Goal: Transaction & Acquisition: Download file/media

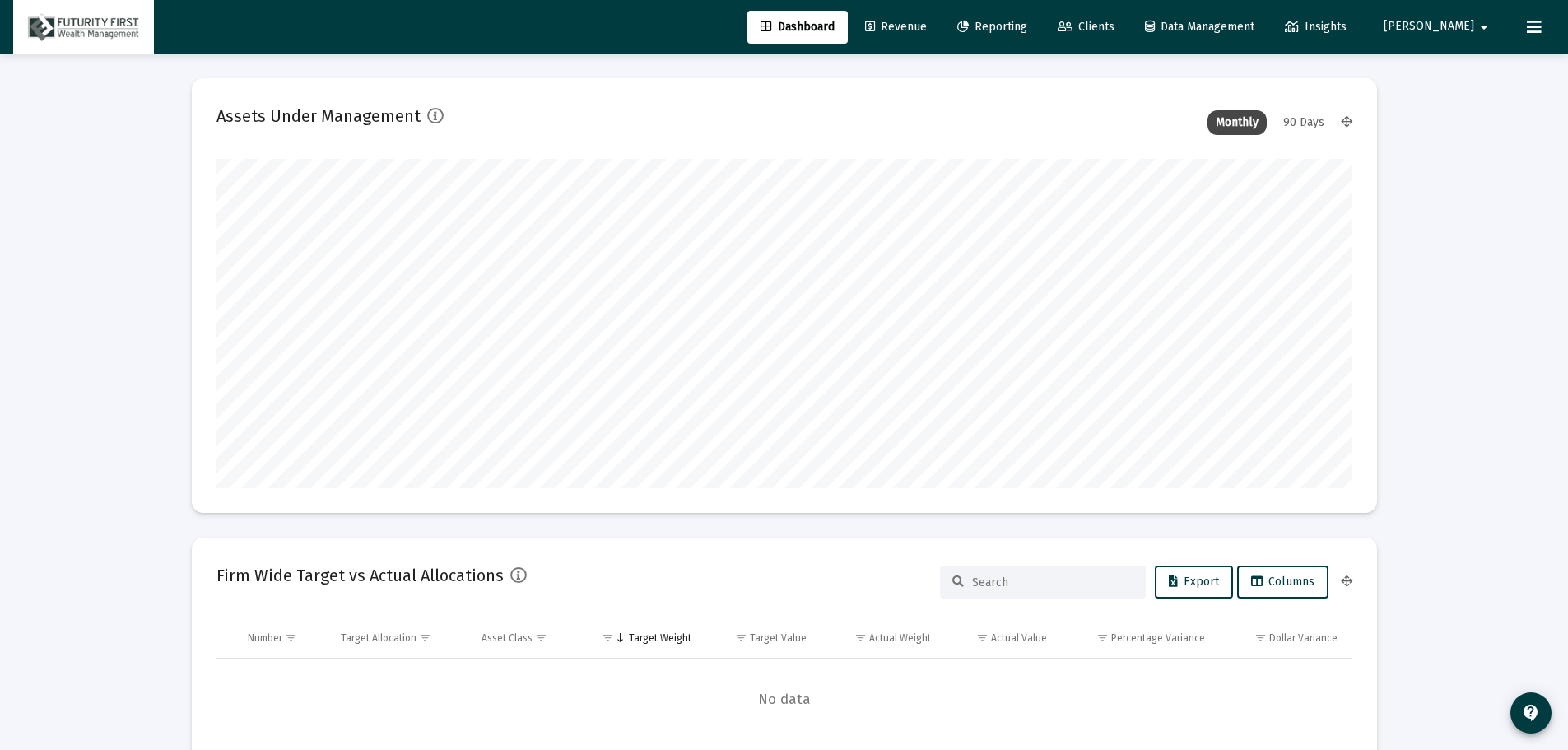
scroll to position [329, 612]
type input "[DATE]"
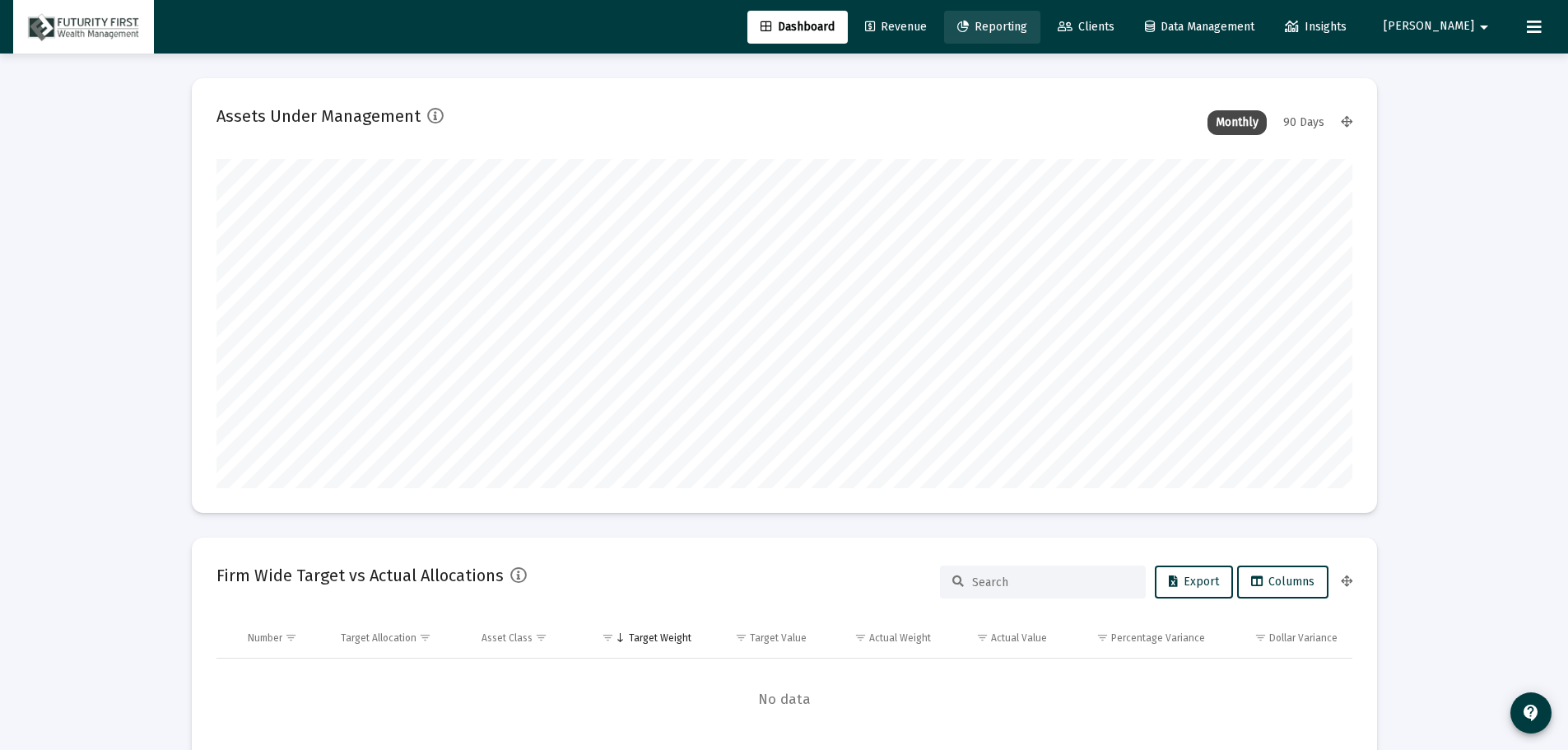
click at [1027, 30] on span "Reporting" at bounding box center [992, 26] width 70 height 14
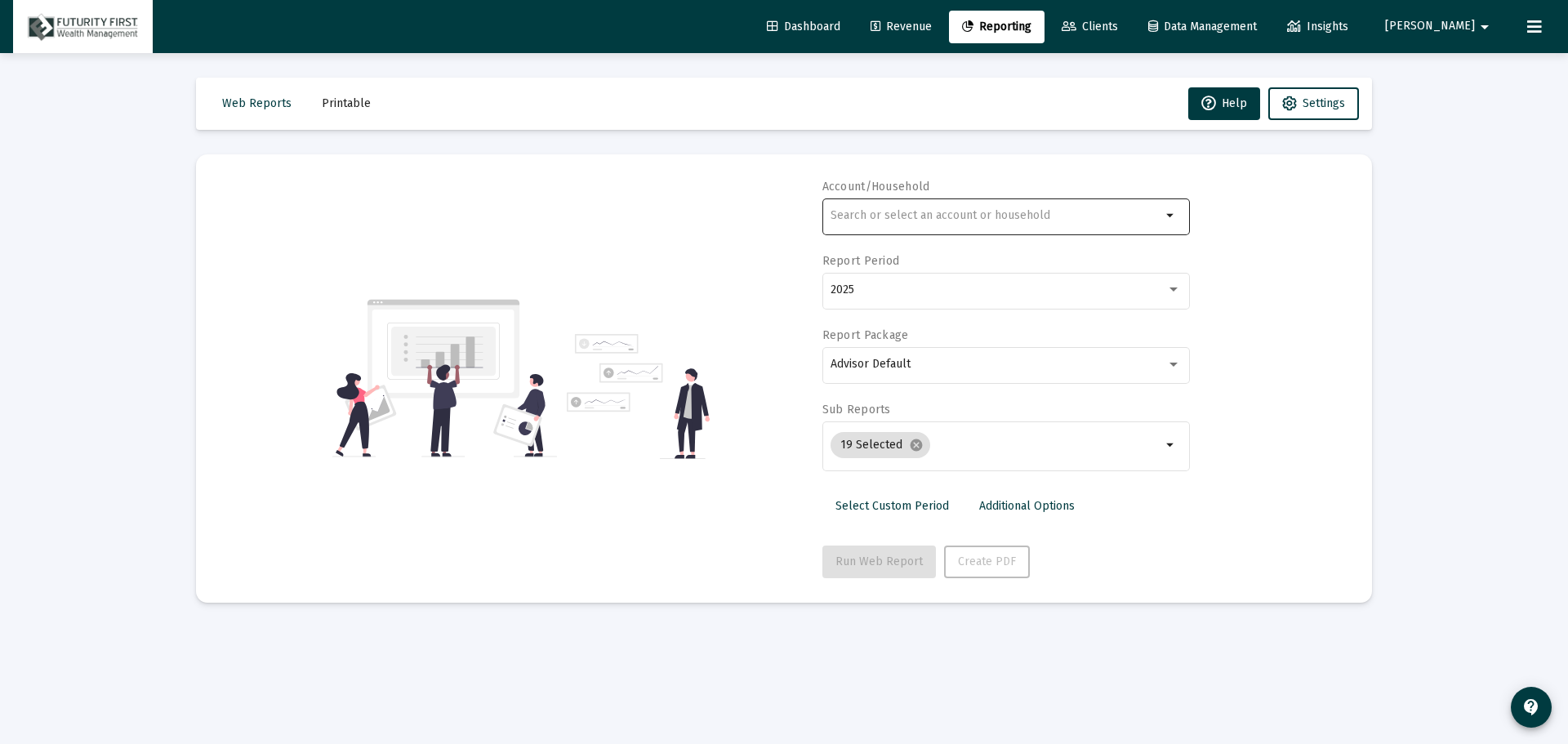
click at [855, 206] on div at bounding box center [996, 216] width 331 height 40
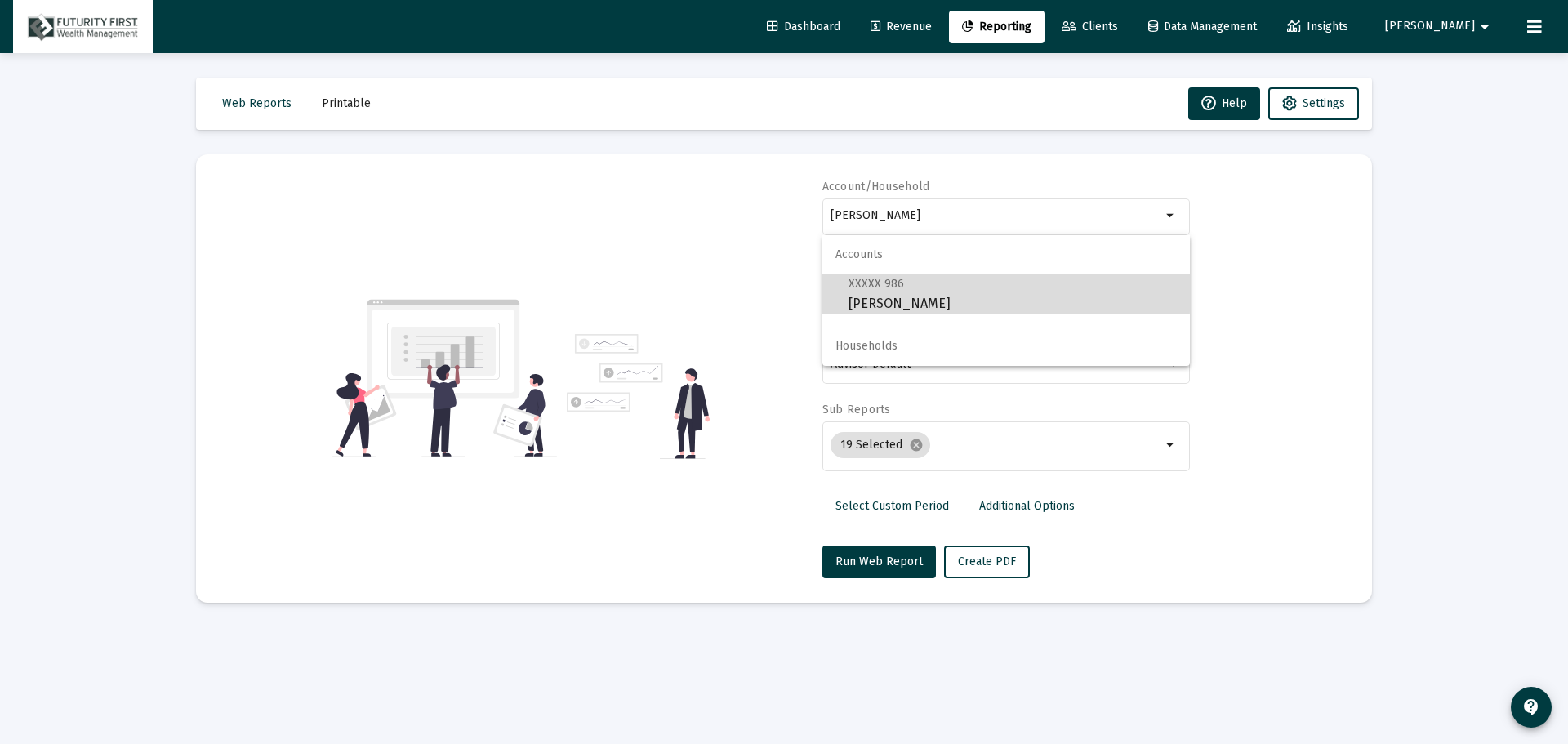
click at [874, 290] on span "XXXXX 986" at bounding box center [877, 284] width 56 height 13
type input "[PERSON_NAME]"
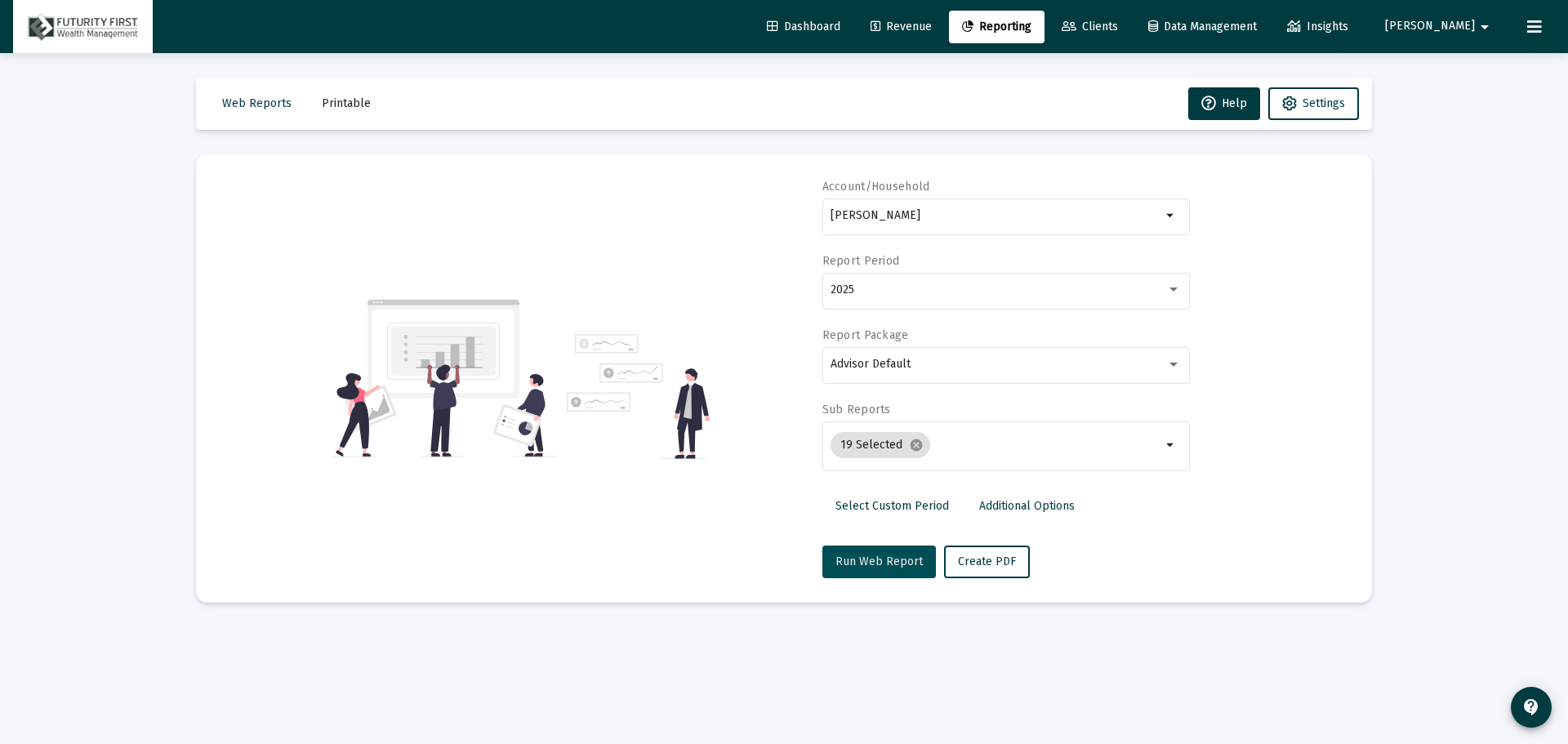
click at [887, 559] on span "Run Web Report" at bounding box center [879, 561] width 88 height 13
select select "View all"
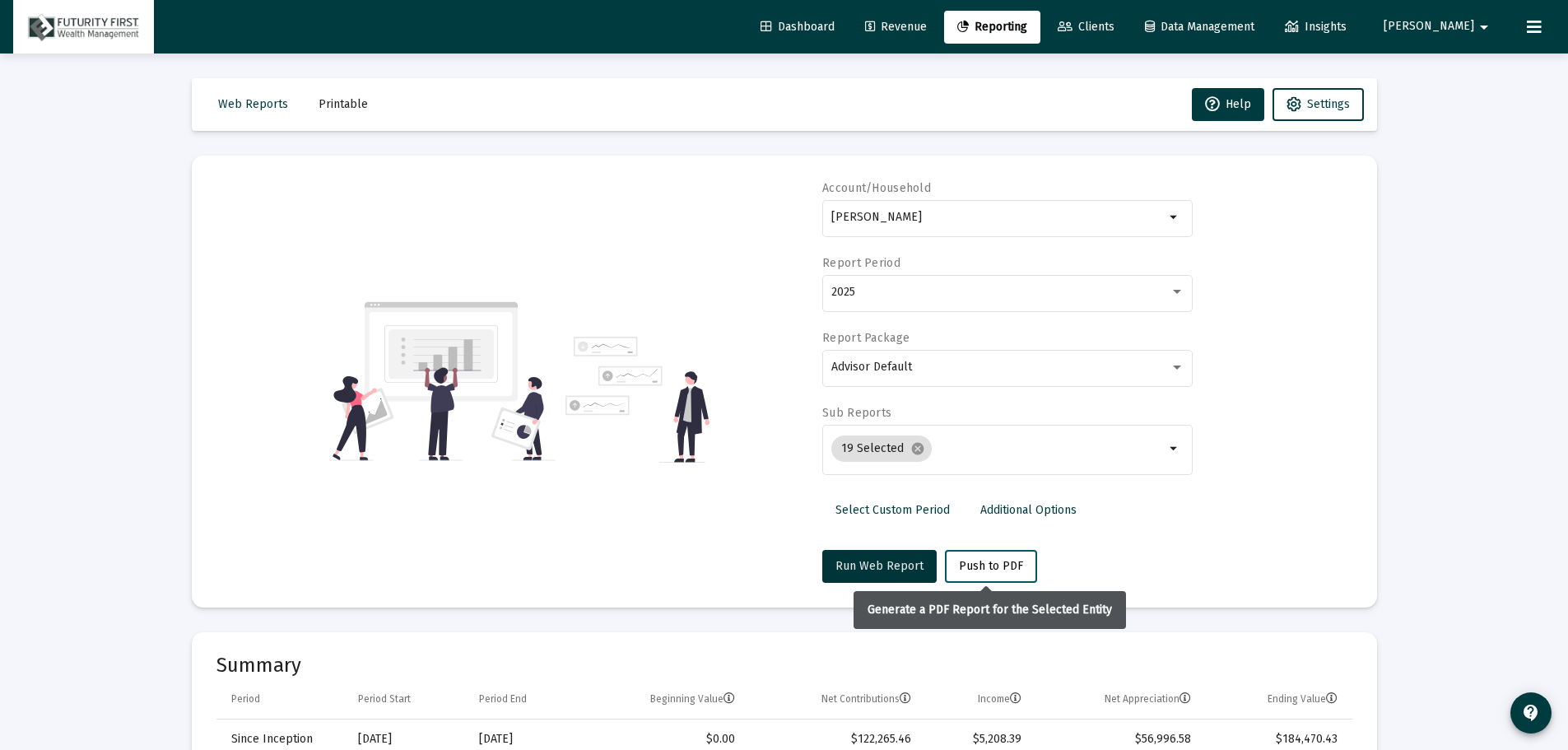
click at [988, 568] on span "Push to PDF" at bounding box center [991, 566] width 64 height 14
click at [974, 567] on span "Push to PDF" at bounding box center [991, 566] width 64 height 14
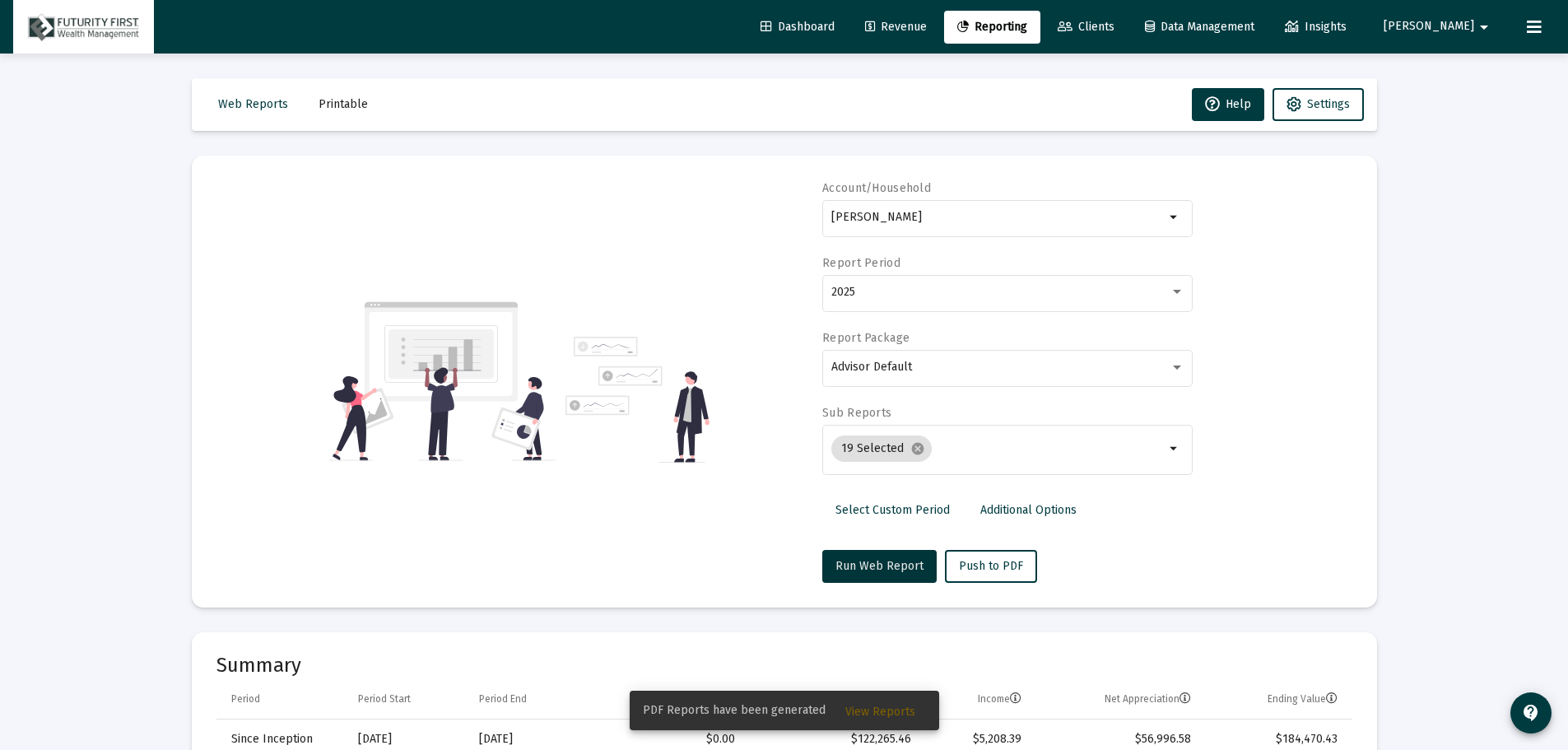
click at [886, 705] on span "View Reports" at bounding box center [880, 711] width 70 height 14
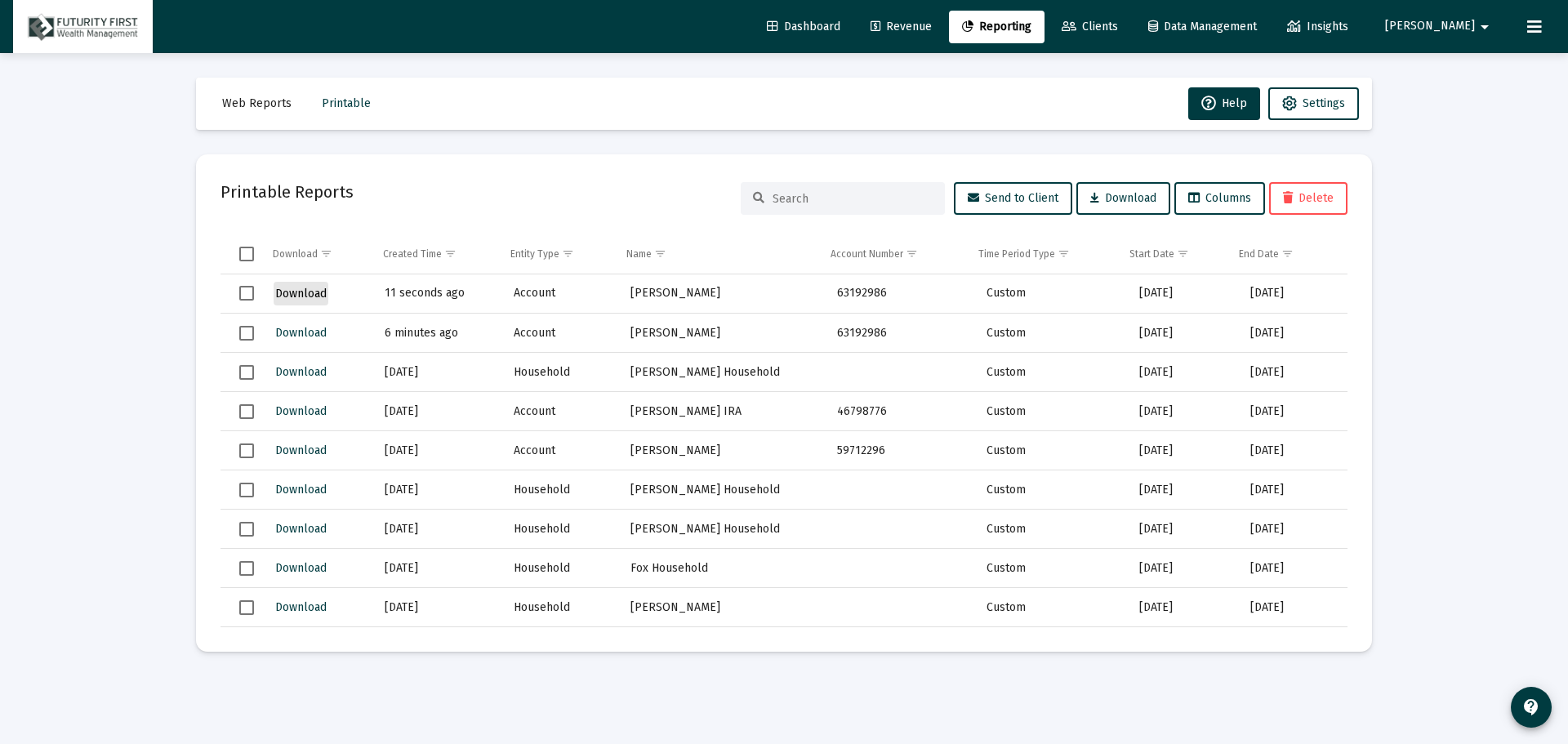
click at [285, 299] on span "Download" at bounding box center [300, 294] width 51 height 13
